Goal: Transaction & Acquisition: Purchase product/service

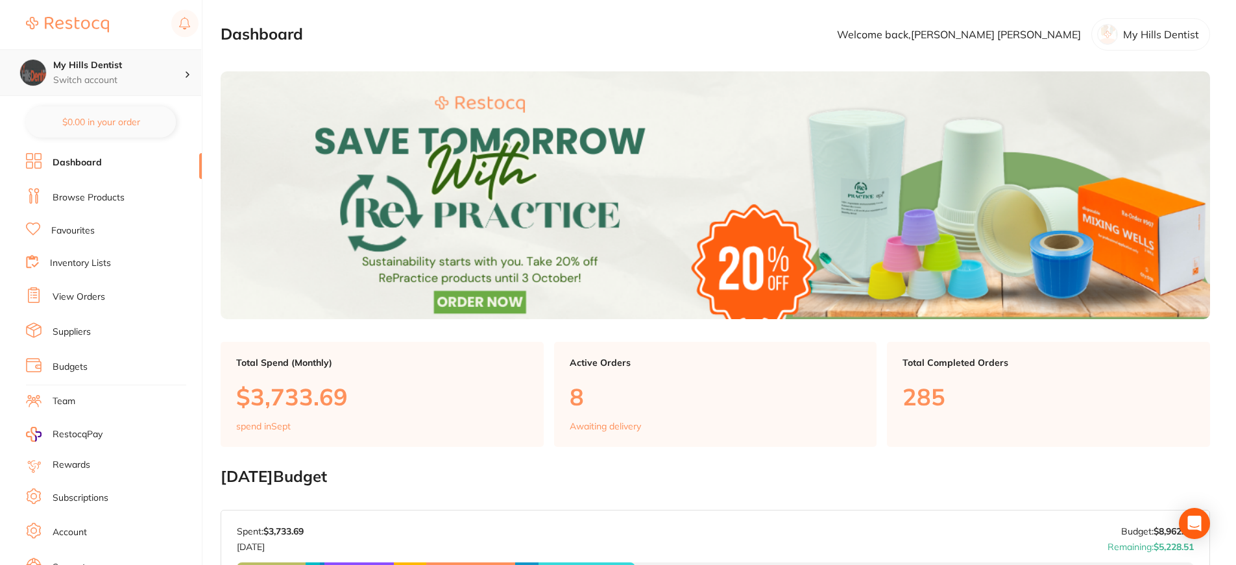
click at [191, 75] on div at bounding box center [192, 73] width 17 height 12
click at [185, 68] on div at bounding box center [192, 73] width 17 height 12
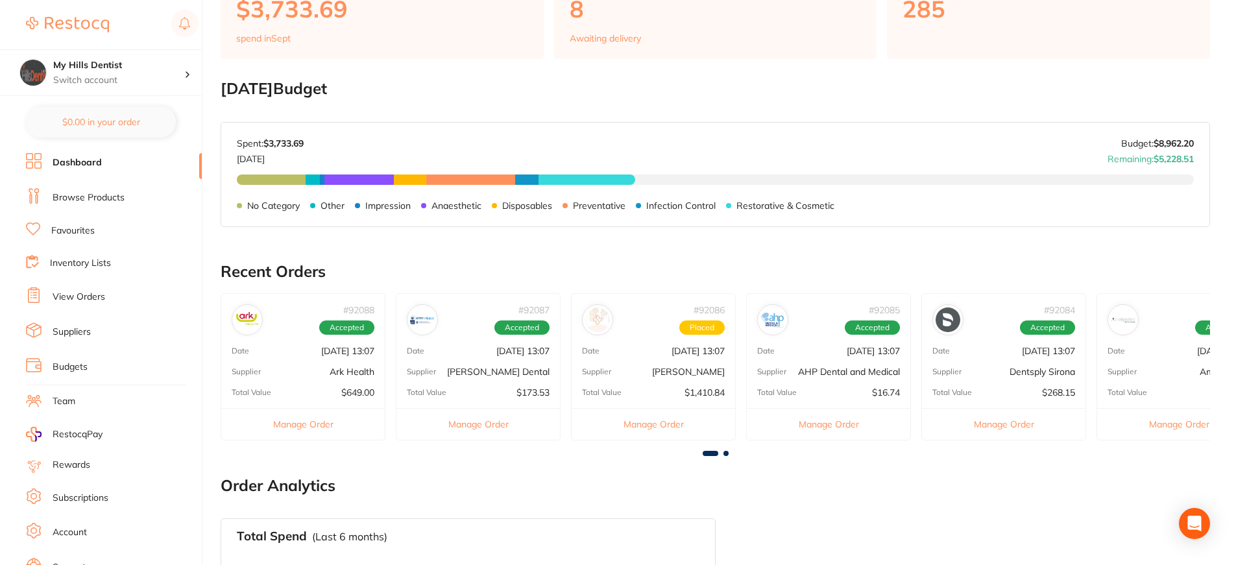
scroll to position [389, 0]
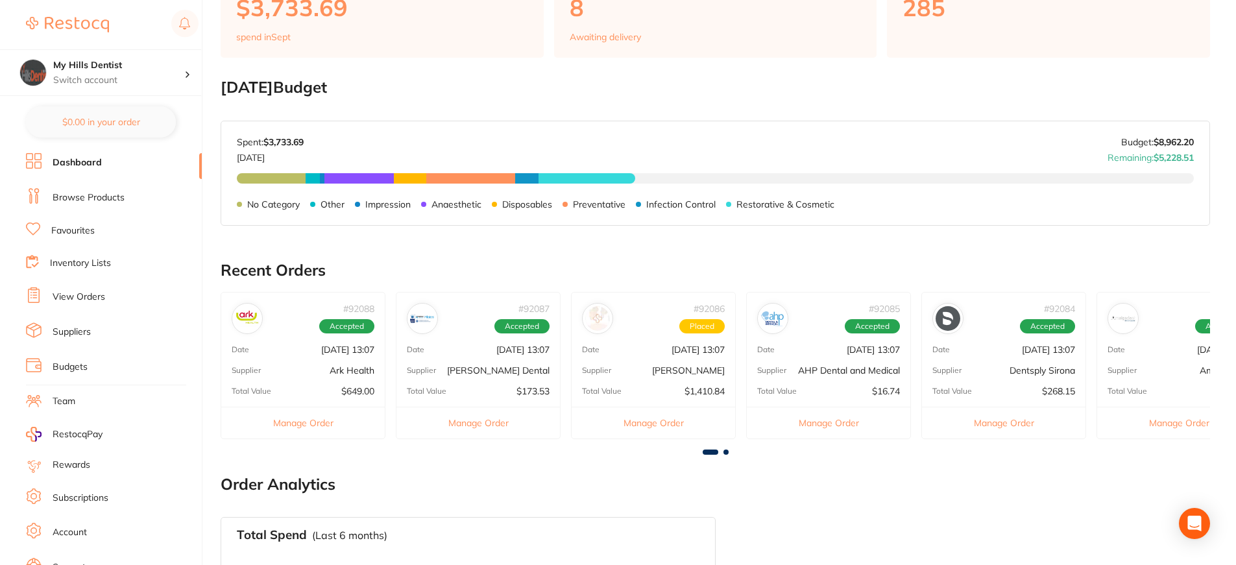
click at [85, 289] on li "View Orders" at bounding box center [114, 296] width 176 height 19
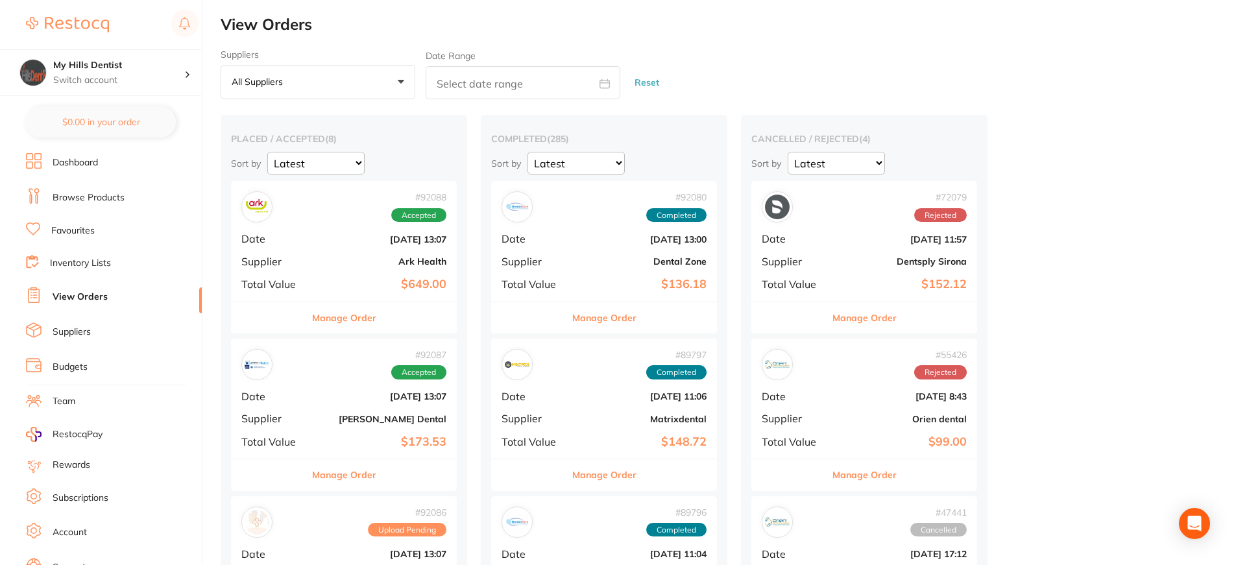
click at [86, 25] on img at bounding box center [67, 25] width 83 height 16
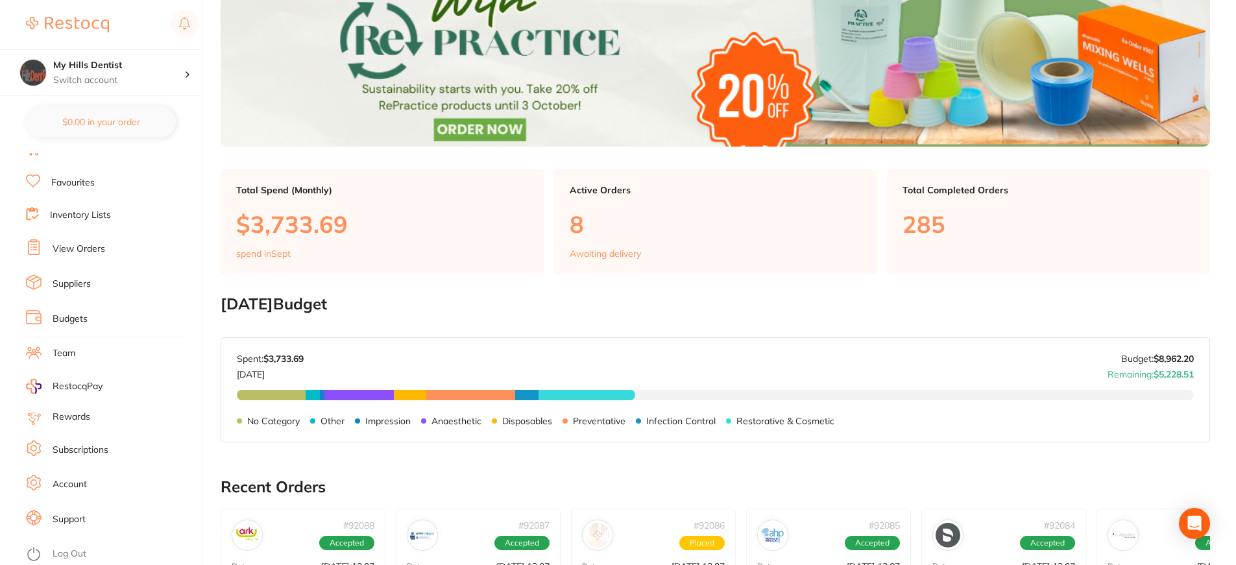
scroll to position [324, 0]
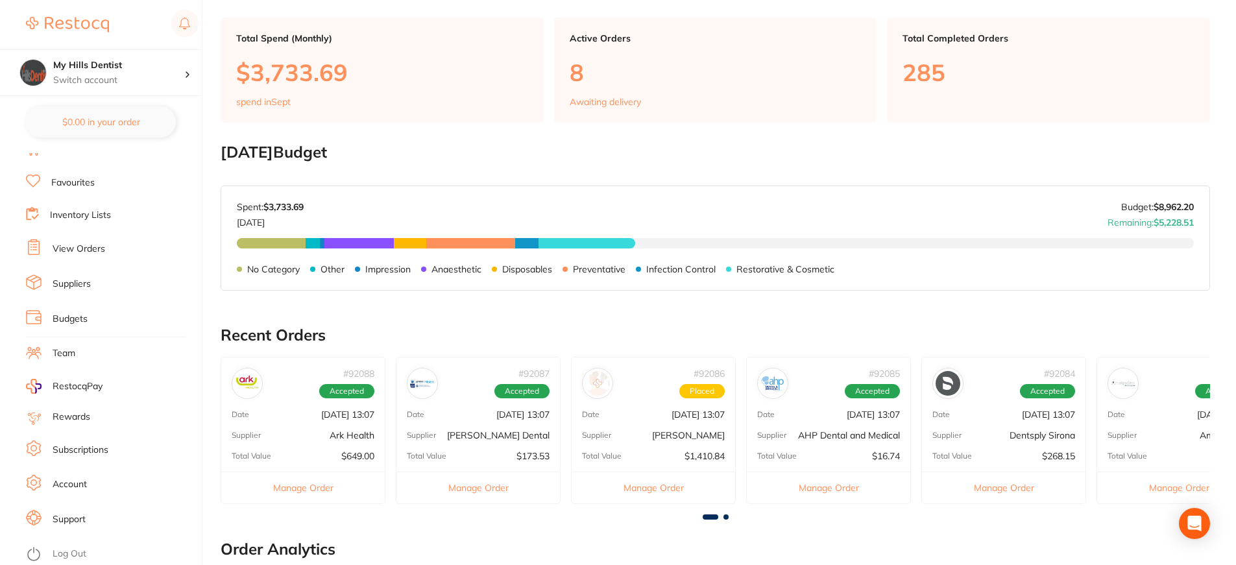
click at [61, 513] on link "Support" at bounding box center [69, 519] width 33 height 13
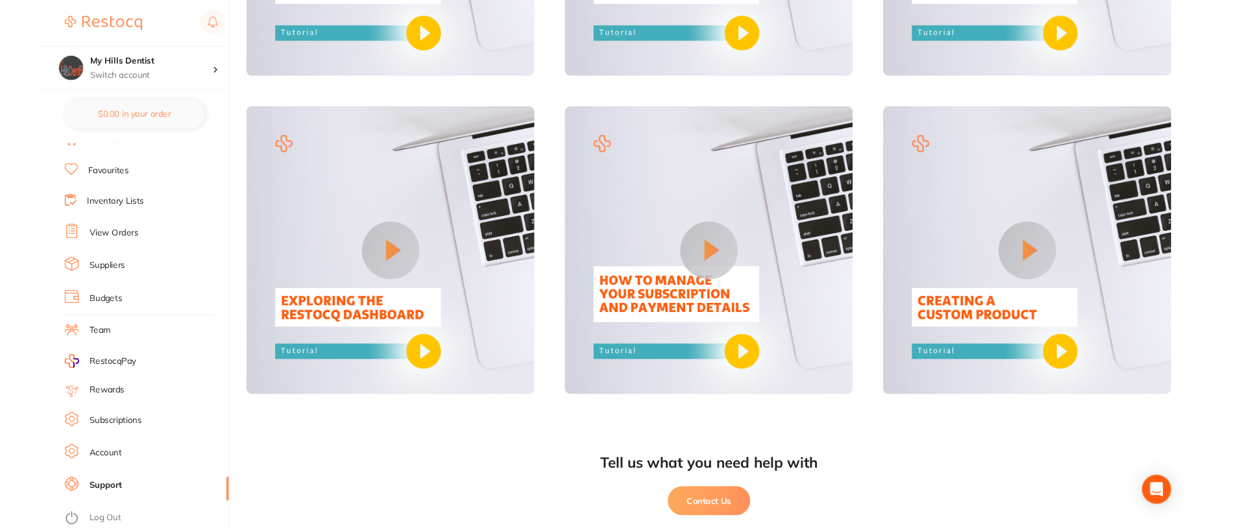
scroll to position [1080, 0]
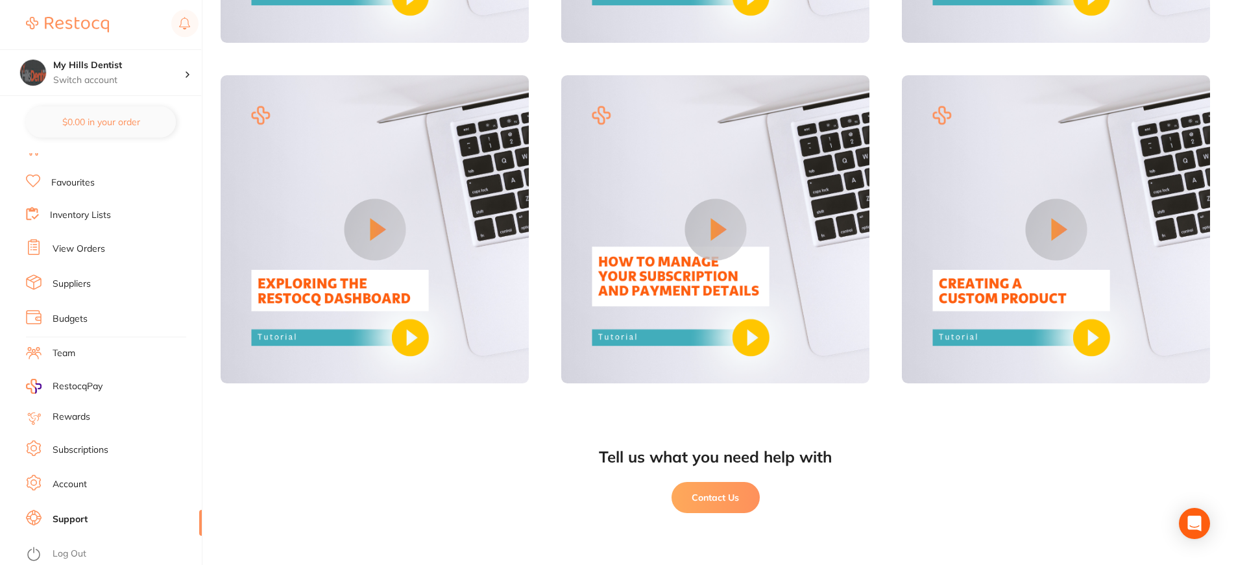
click at [719, 484] on button "Contact Us" at bounding box center [715, 497] width 88 height 31
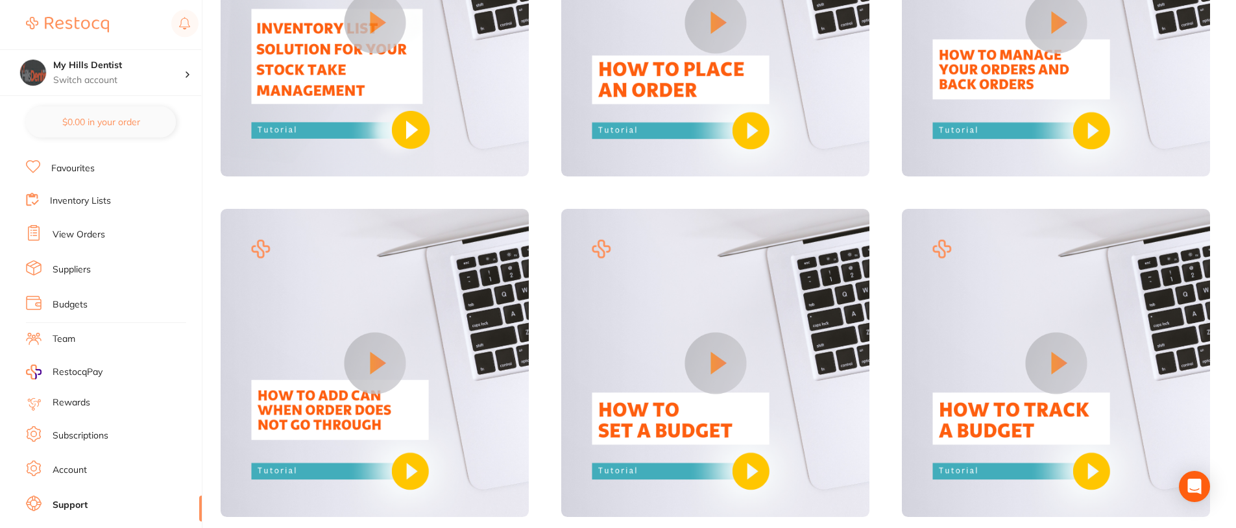
scroll to position [42, 0]
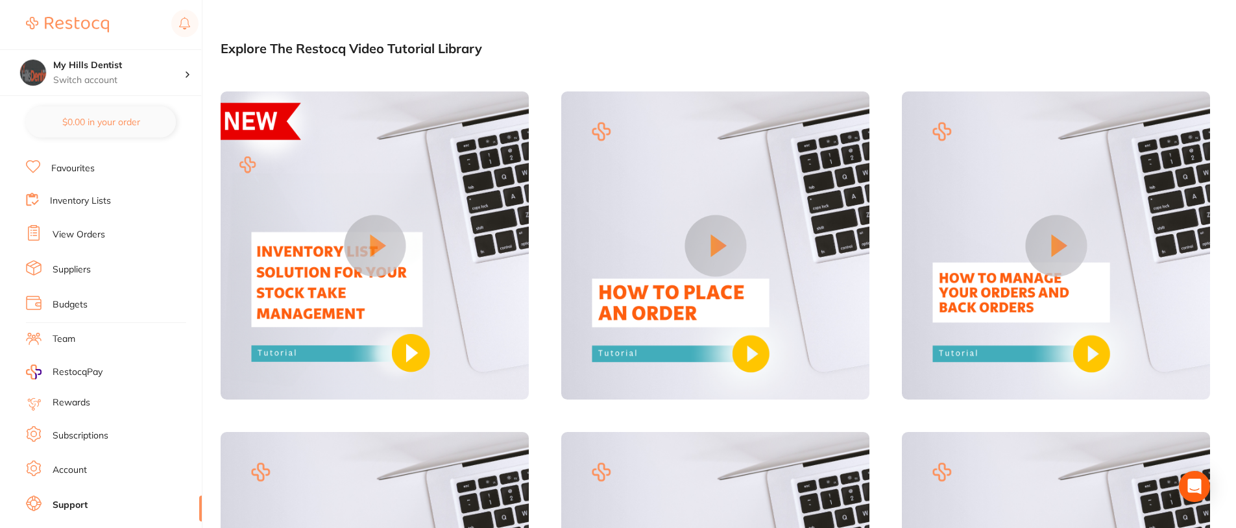
click at [94, 230] on link "View Orders" at bounding box center [79, 234] width 53 height 13
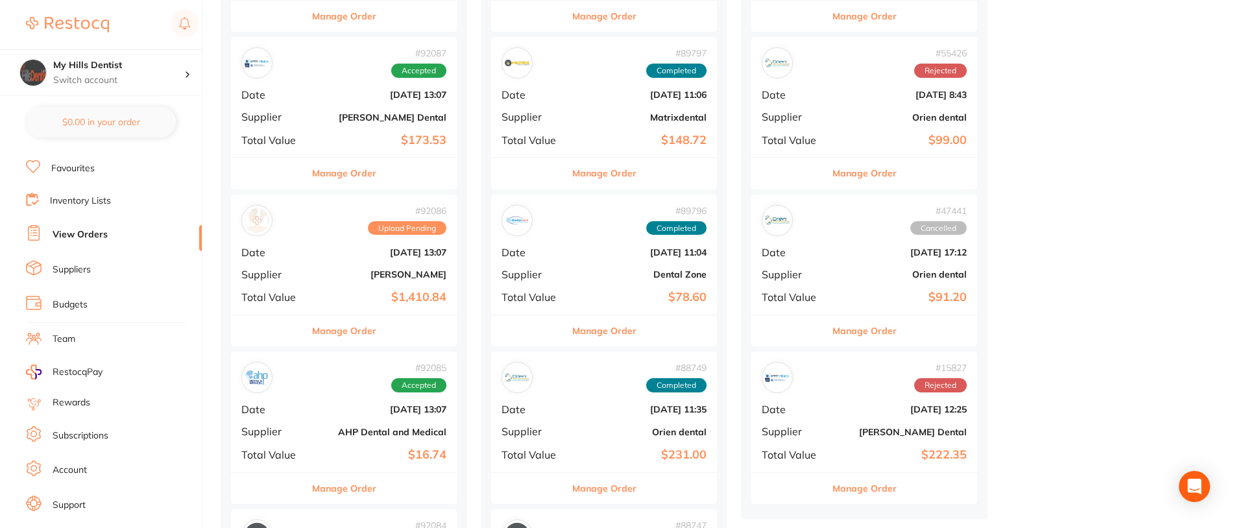
scroll to position [324, 0]
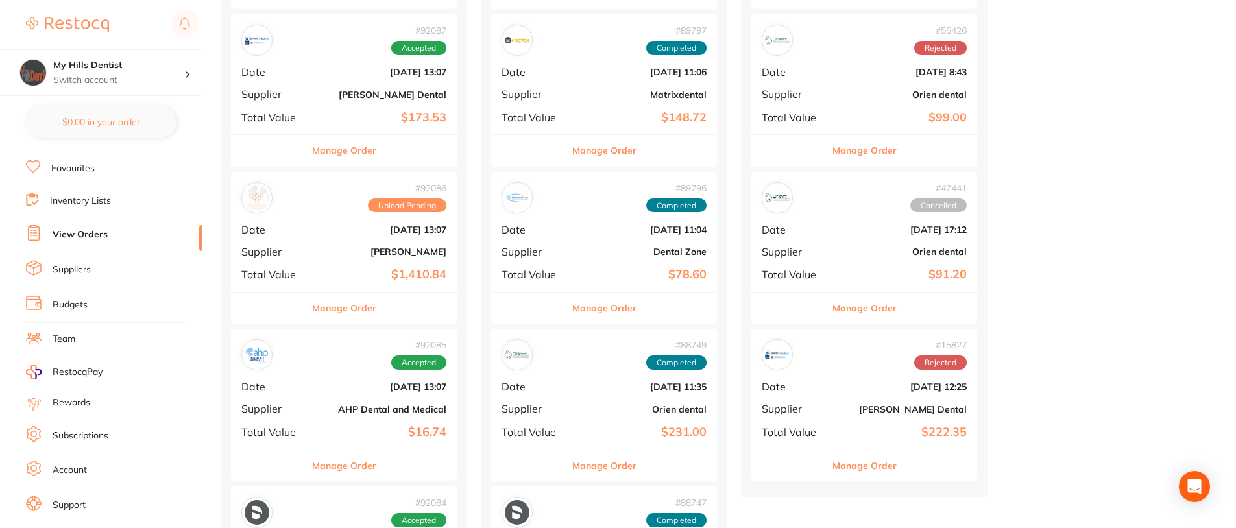
click at [355, 308] on button "Manage Order" at bounding box center [344, 308] width 64 height 31
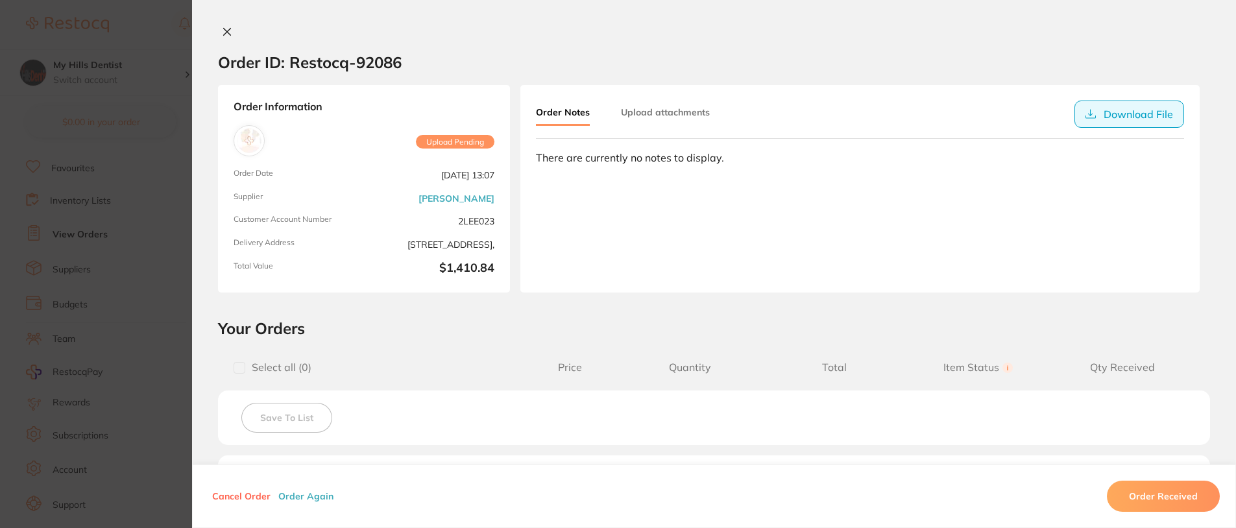
click at [1127, 114] on button "Download File" at bounding box center [1129, 114] width 110 height 27
click at [224, 29] on icon at bounding box center [227, 32] width 7 height 7
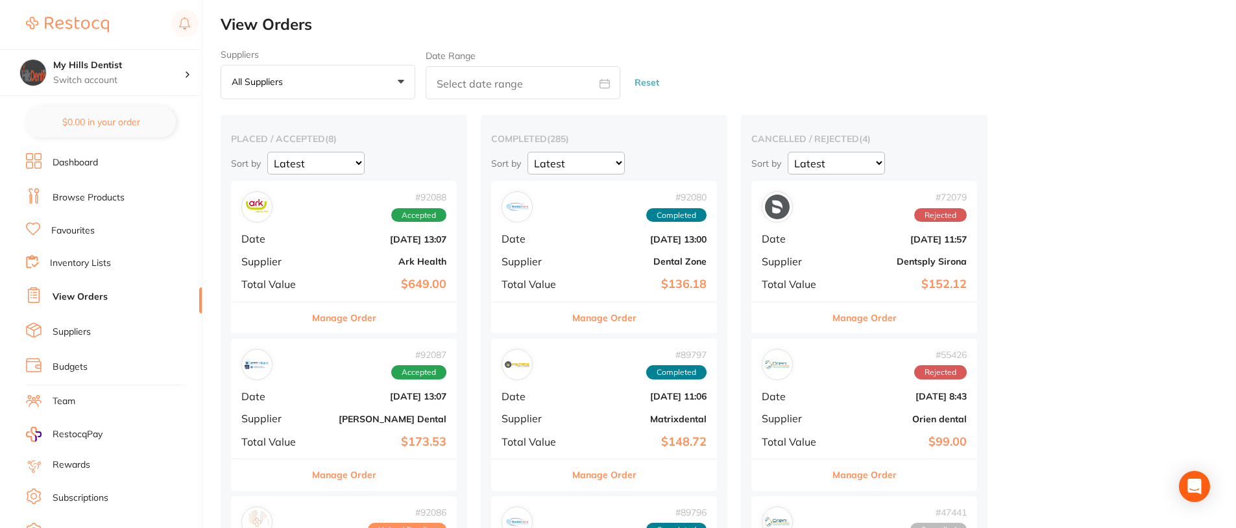
click at [95, 166] on link "Dashboard" at bounding box center [75, 162] width 45 height 13
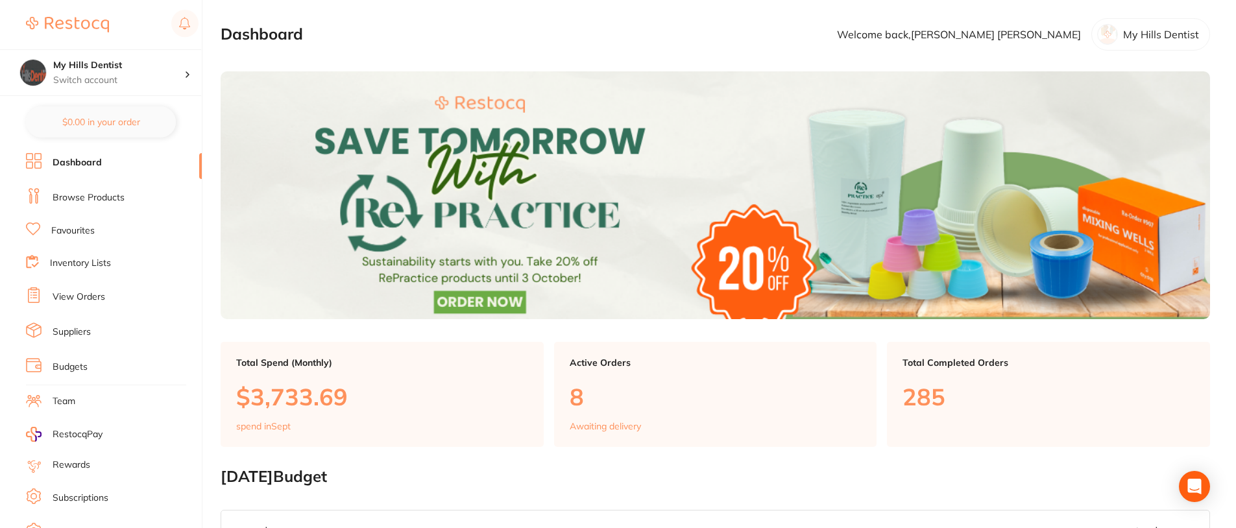
click at [90, 196] on link "Browse Products" at bounding box center [89, 197] width 72 height 13
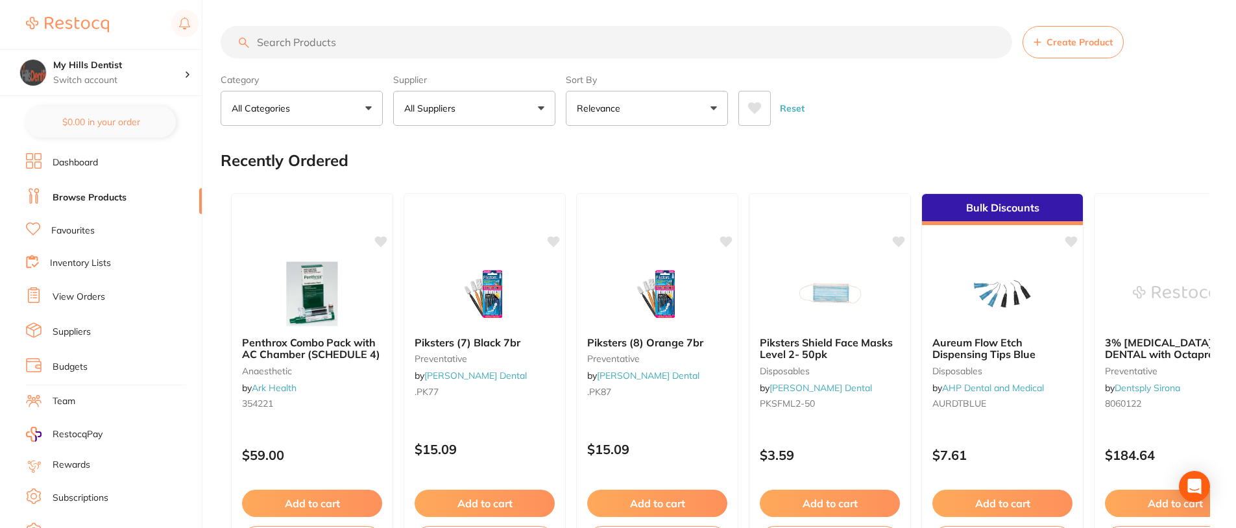
click at [445, 35] on input "search" at bounding box center [616, 42] width 791 height 32
click at [392, 45] on input "search" at bounding box center [616, 42] width 791 height 32
click at [308, 48] on input "search" at bounding box center [616, 42] width 791 height 32
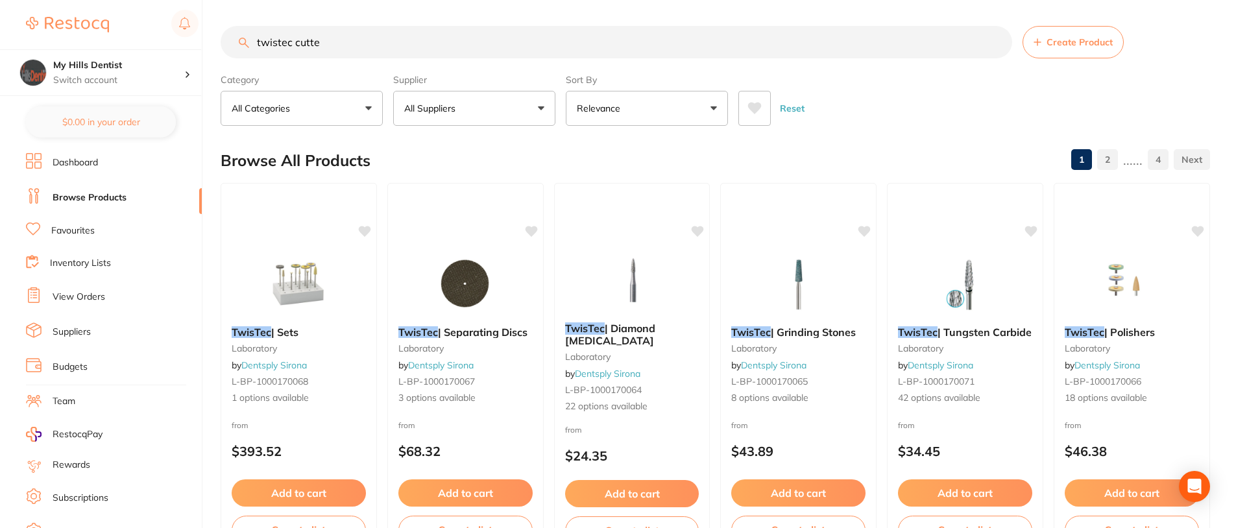
type input "twistec cutter"
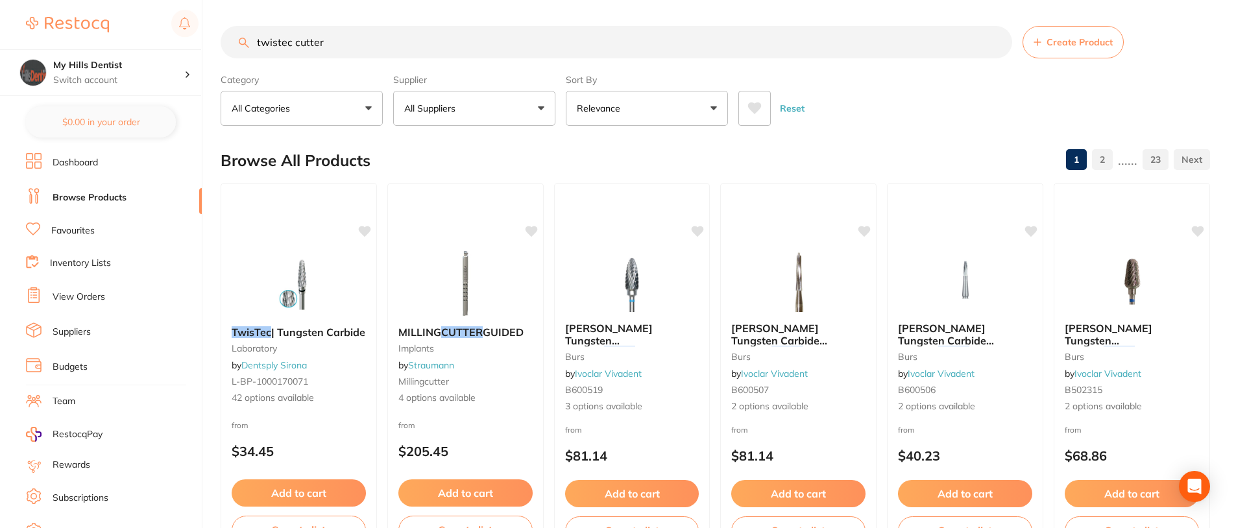
drag, startPoint x: 359, startPoint y: 45, endPoint x: 123, endPoint y: 46, distance: 236.7
click at [123, 47] on div "$3,729.79 My Hills Dentist Switch account My Hills Dentist $0.00 in your order …" at bounding box center [618, 264] width 1236 height 528
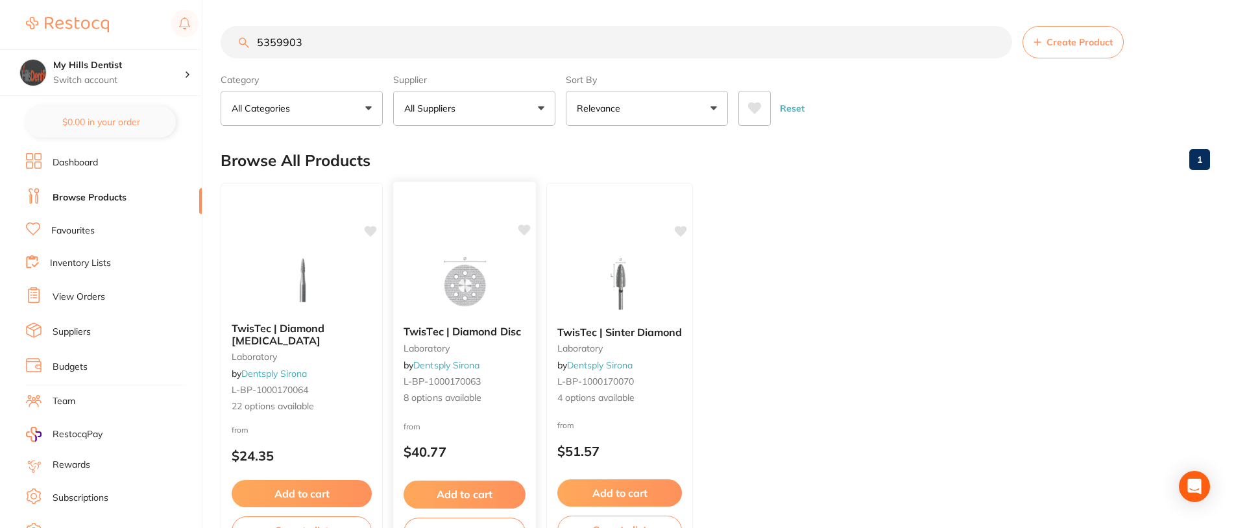
type input "5359903"
drag, startPoint x: 317, startPoint y: 39, endPoint x: 176, endPoint y: 52, distance: 142.0
click at [176, 52] on div "$3,729.79 My Hills Dentist Switch account My Hills Dentist $0.00 in your order …" at bounding box center [618, 264] width 1236 height 528
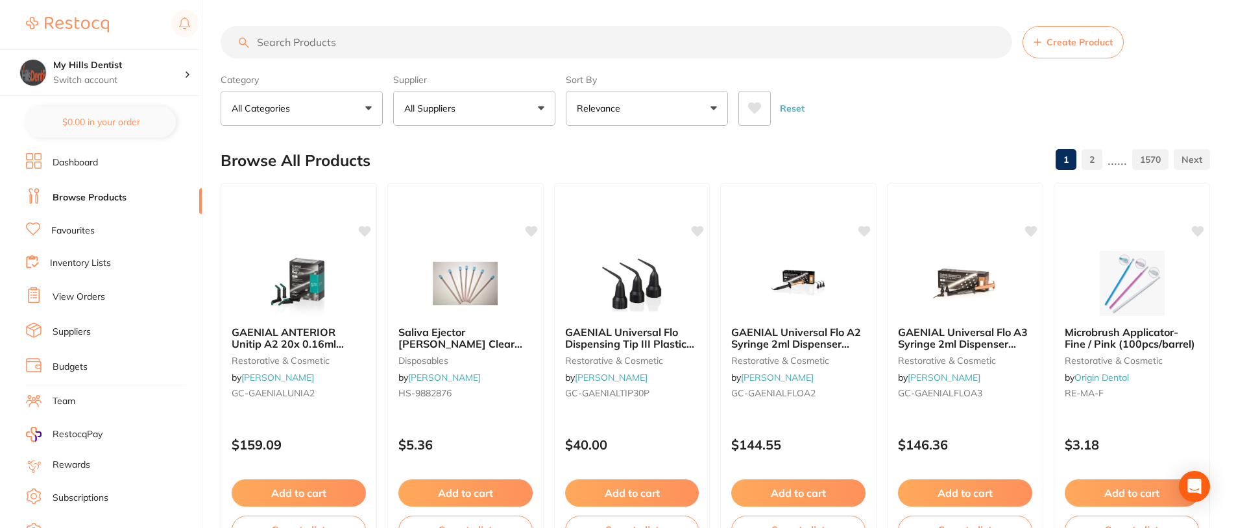
paste input "5359903106"
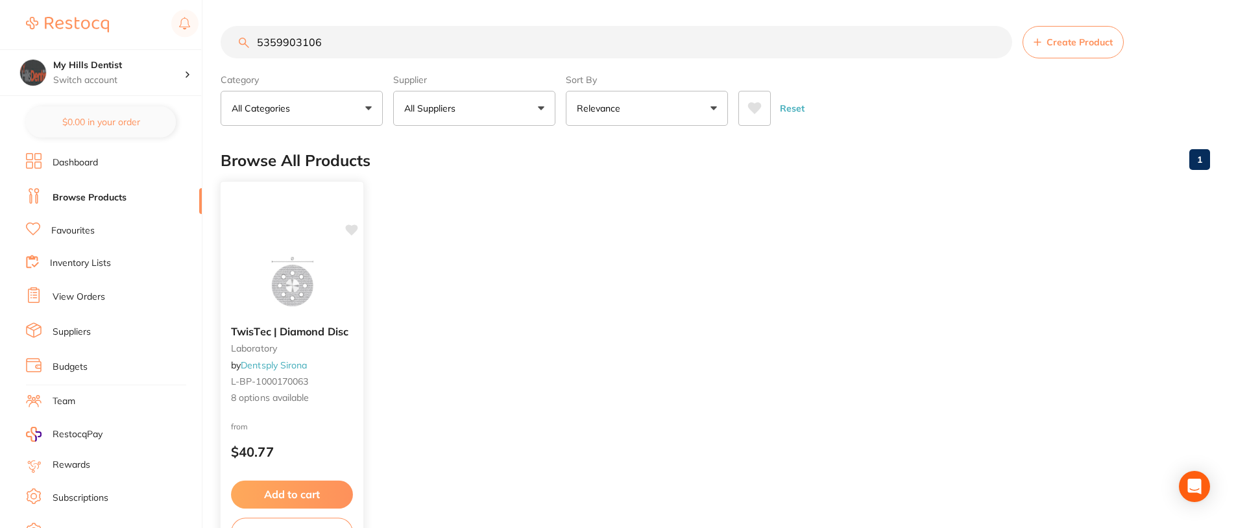
type input "5359903106"
click at [274, 399] on span "8 options available" at bounding box center [292, 398] width 122 height 13
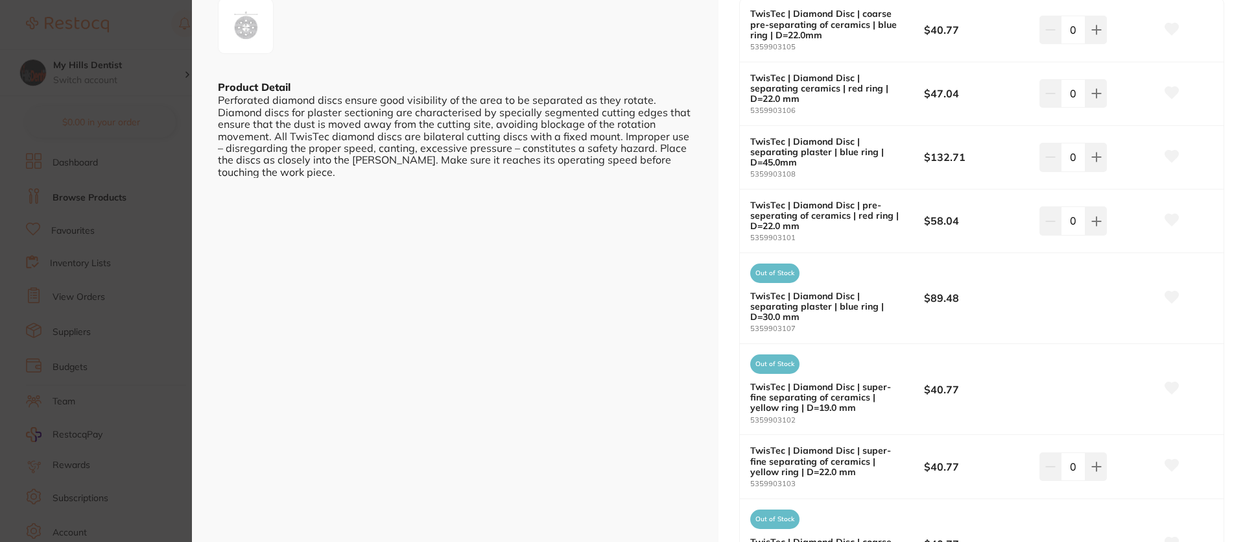
scroll to position [234, 0]
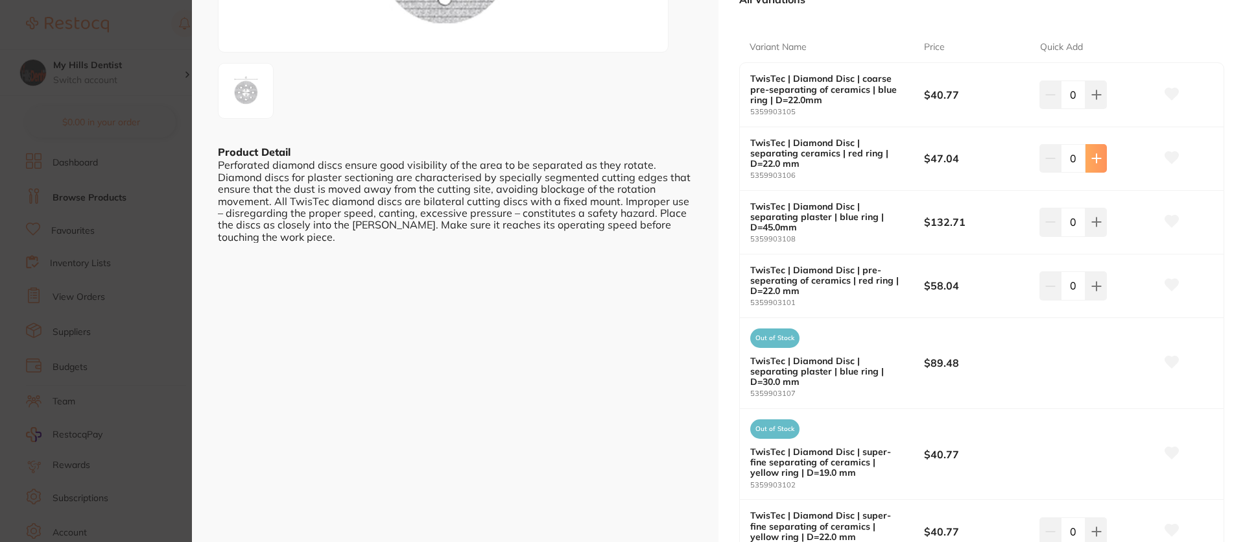
click at [1092, 156] on icon at bounding box center [1097, 158] width 10 height 10
type input "3"
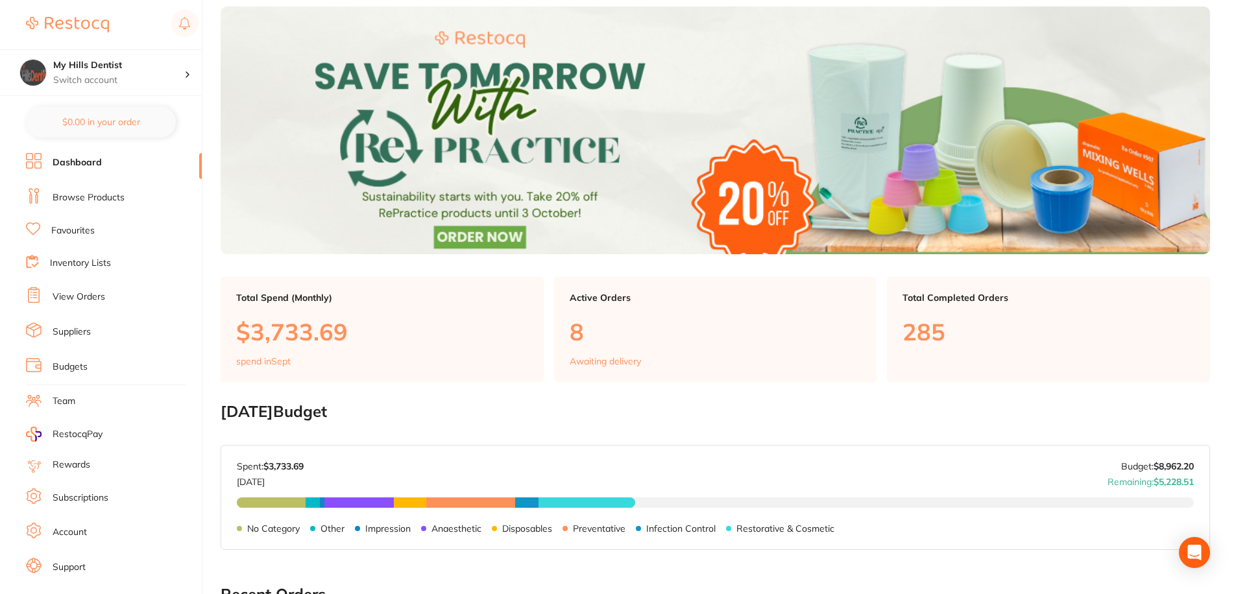
click at [103, 296] on link "View Orders" at bounding box center [79, 297] width 53 height 13
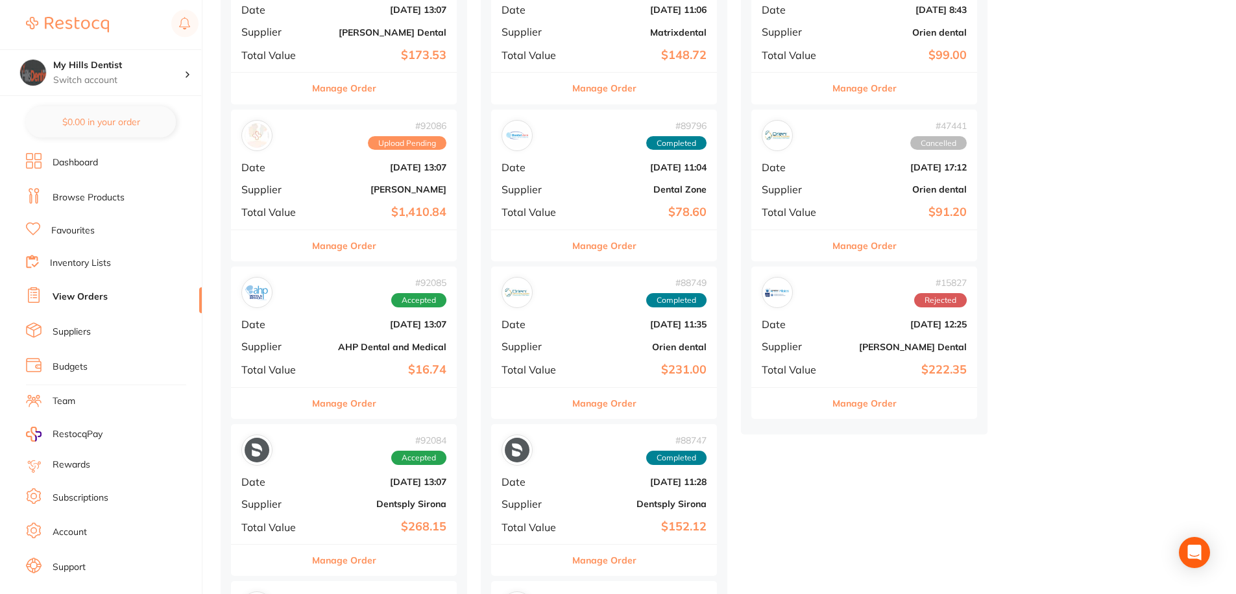
scroll to position [389, 0]
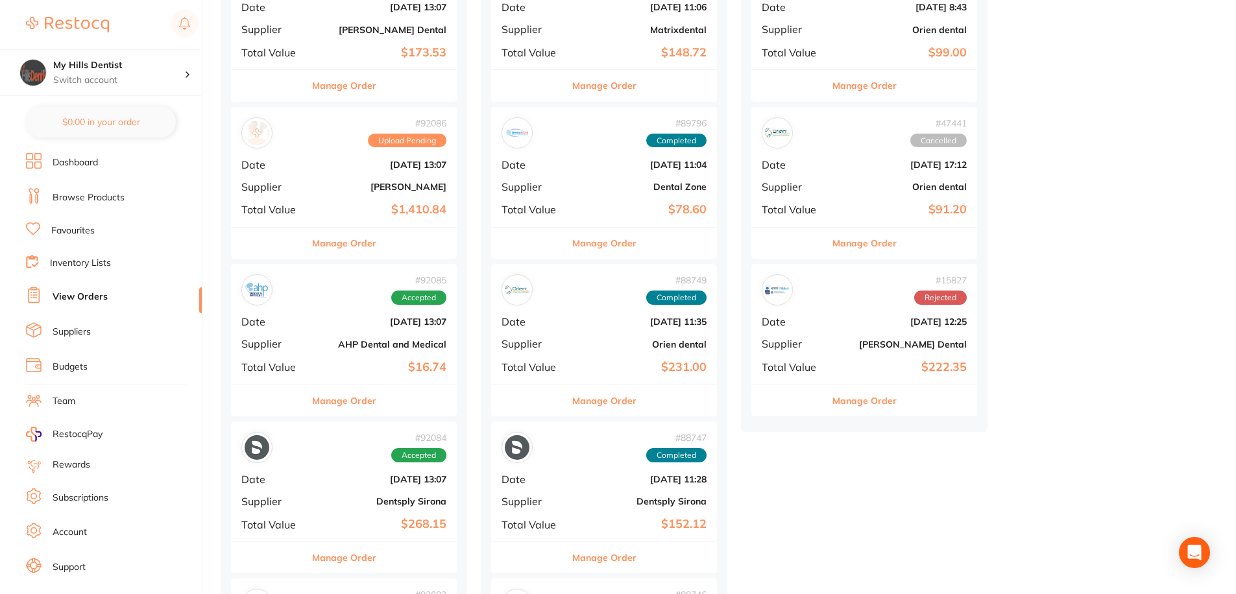
click at [399, 145] on span "Upload Pending" at bounding box center [407, 141] width 78 height 14
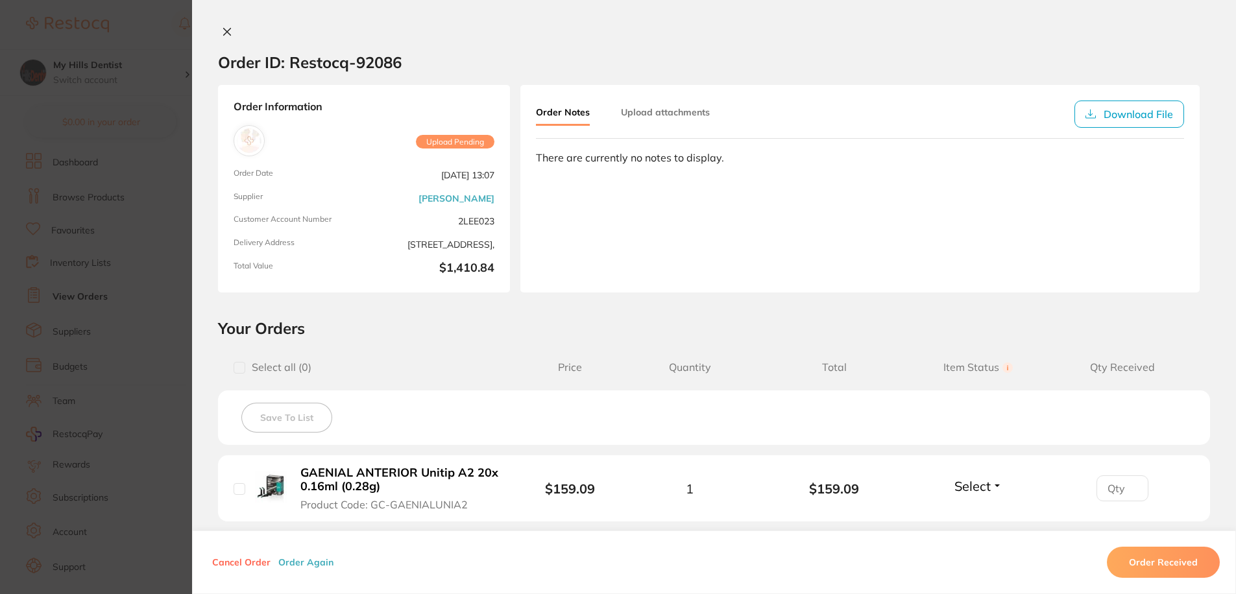
click at [136, 151] on section "Order ID: Restocq- 92086 Order Information Upload Pending Order Date [DATE] 13:…" at bounding box center [618, 297] width 1236 height 594
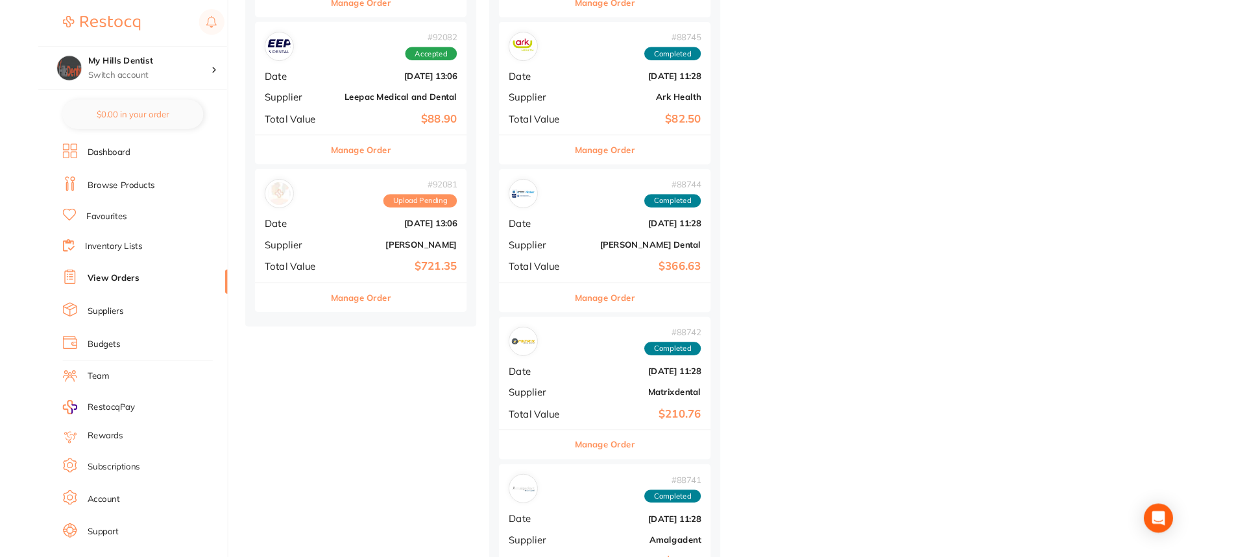
scroll to position [1103, 0]
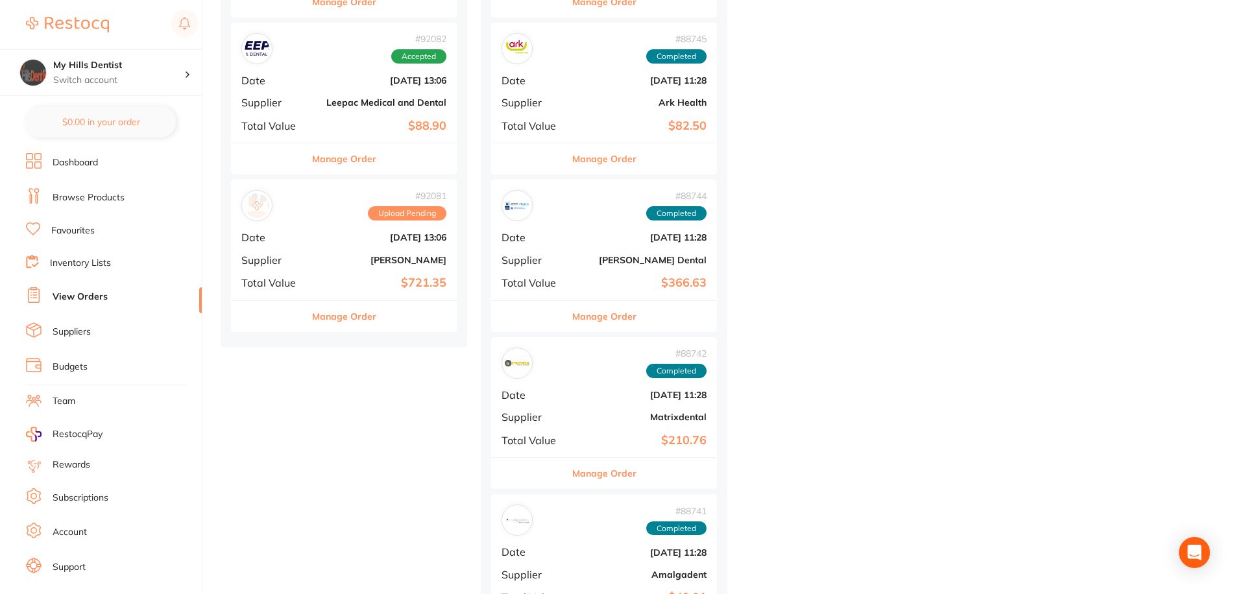
click at [359, 313] on button "Manage Order" at bounding box center [344, 316] width 64 height 31
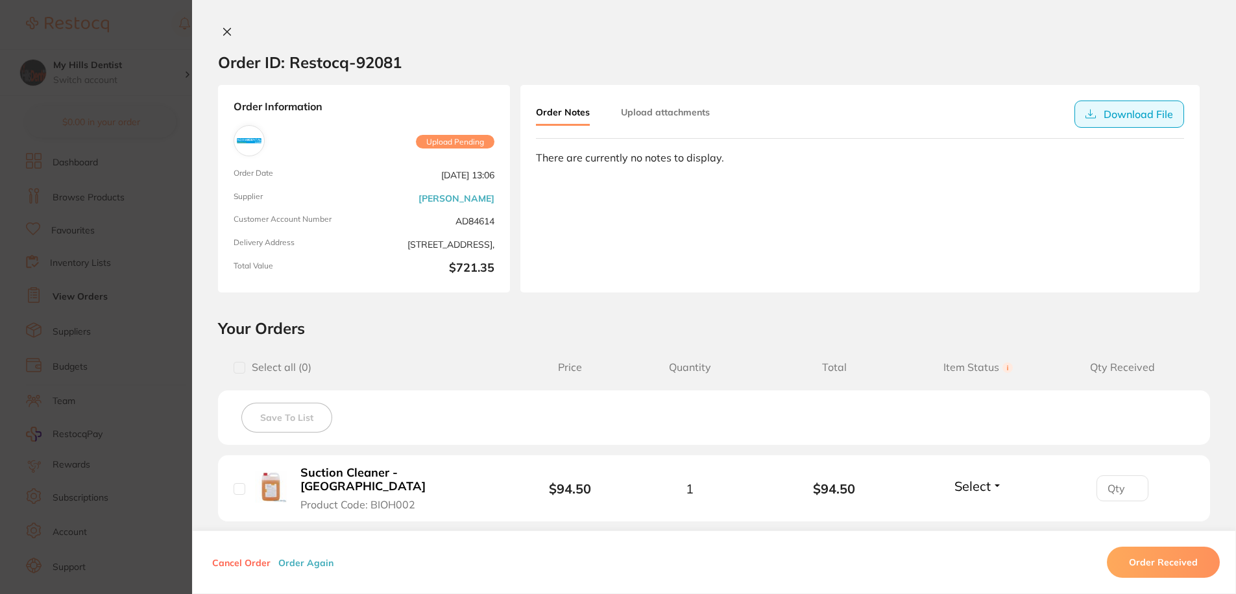
click at [1172, 112] on button "Download File" at bounding box center [1129, 114] width 110 height 27
click at [1118, 116] on button "Download File" at bounding box center [1129, 114] width 110 height 27
